Goal: Check status

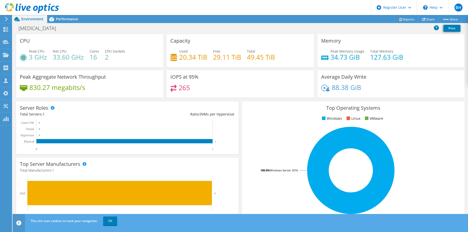
click at [20, 10] on use at bounding box center [32, 8] width 54 height 10
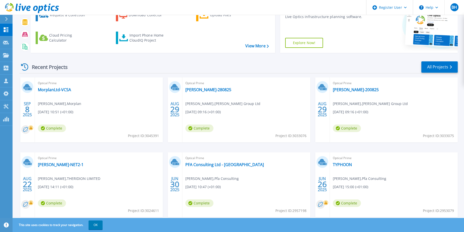
scroll to position [67, 0]
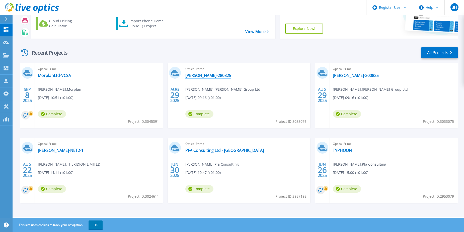
click at [205, 76] on link "Thurston-280825" at bounding box center [208, 75] width 46 height 5
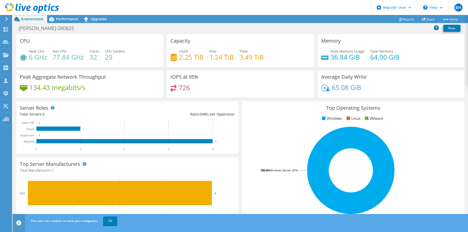
click at [322, 93] on div "65.08 GiB" at bounding box center [391, 90] width 140 height 11
click at [326, 28] on div "Thurston-280825 Print" at bounding box center [240, 28] width 455 height 9
click at [307, 98] on div "IOPS at 95% 726" at bounding box center [240, 86] width 151 height 31
click at [240, 185] on div "Top Operating Systems Windows Linux VMware 100.0% Windows Server 2016" at bounding box center [353, 162] width 226 height 124
drag, startPoint x: 194, startPoint y: 90, endPoint x: 171, endPoint y: 84, distance: 23.4
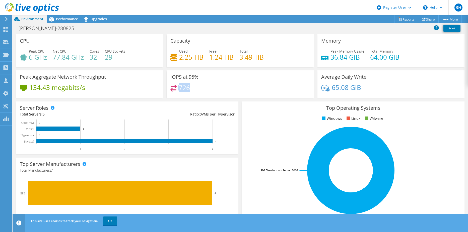
click at [171, 84] on div "IOPS at 95% 726" at bounding box center [240, 84] width 147 height 27
drag, startPoint x: 171, startPoint y: 84, endPoint x: 185, endPoint y: 95, distance: 17.7
click at [185, 95] on div "726" at bounding box center [240, 90] width 140 height 11
click at [43, 10] on icon at bounding box center [32, 8] width 54 height 10
